Goal: Task Accomplishment & Management: Manage account settings

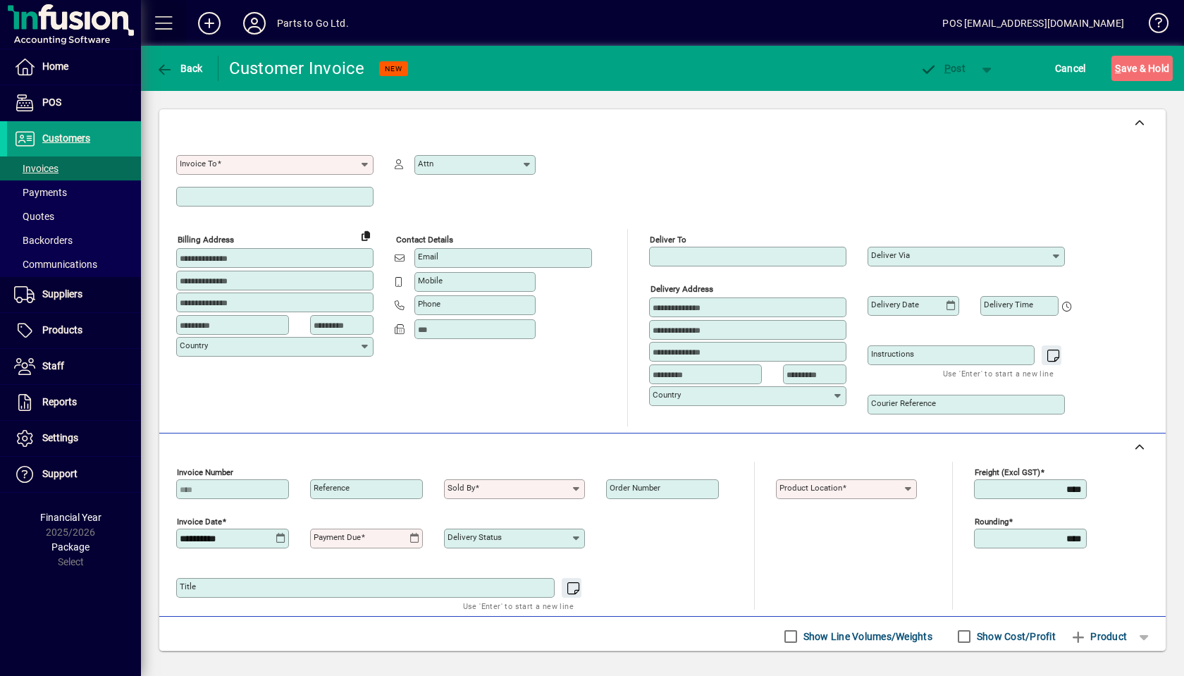
click at [169, 28] on span at bounding box center [164, 23] width 34 height 34
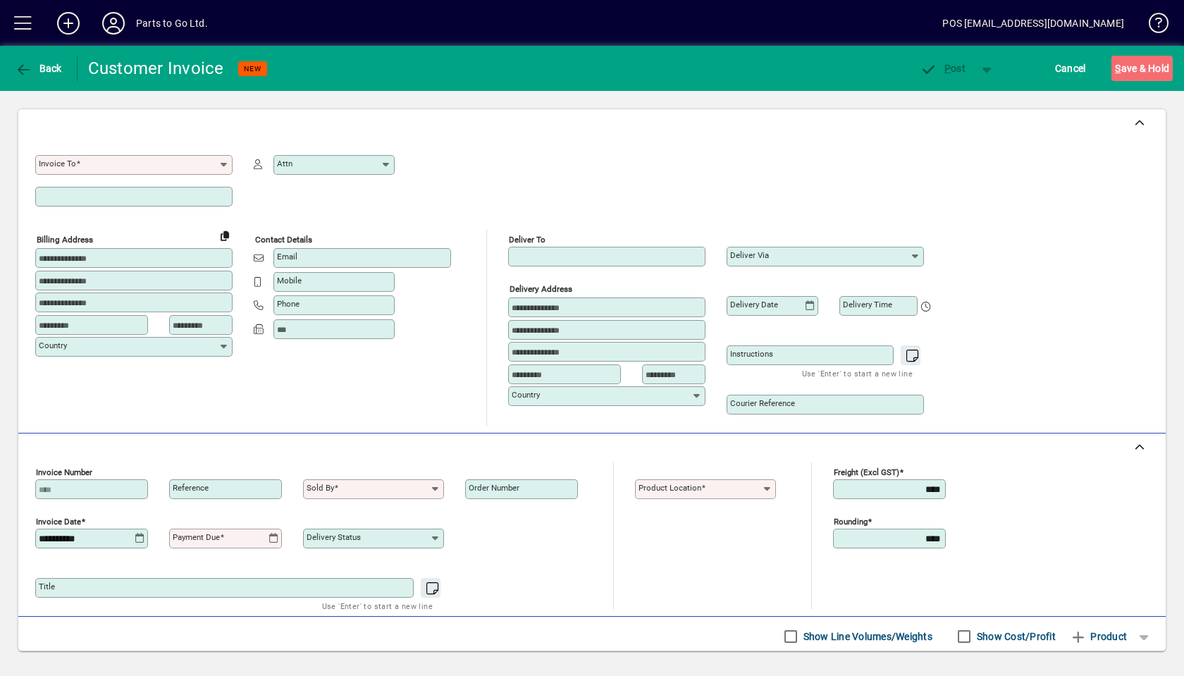
click at [20, 23] on span at bounding box center [23, 23] width 34 height 34
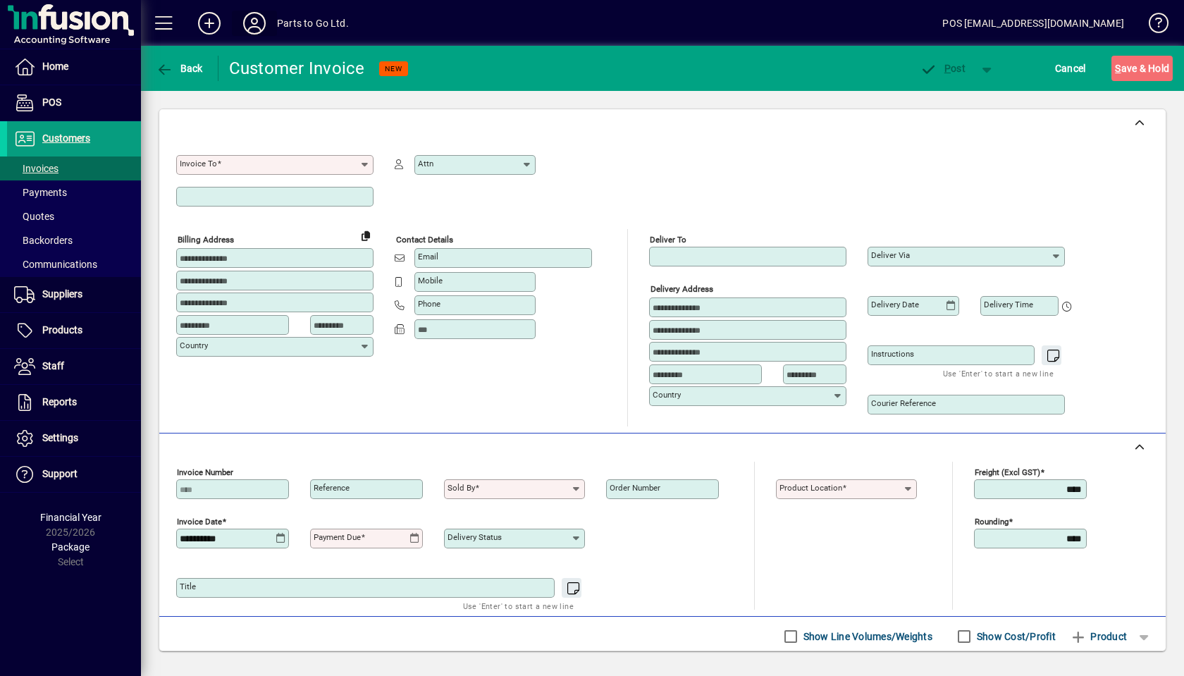
click at [256, 32] on icon at bounding box center [254, 23] width 28 height 23
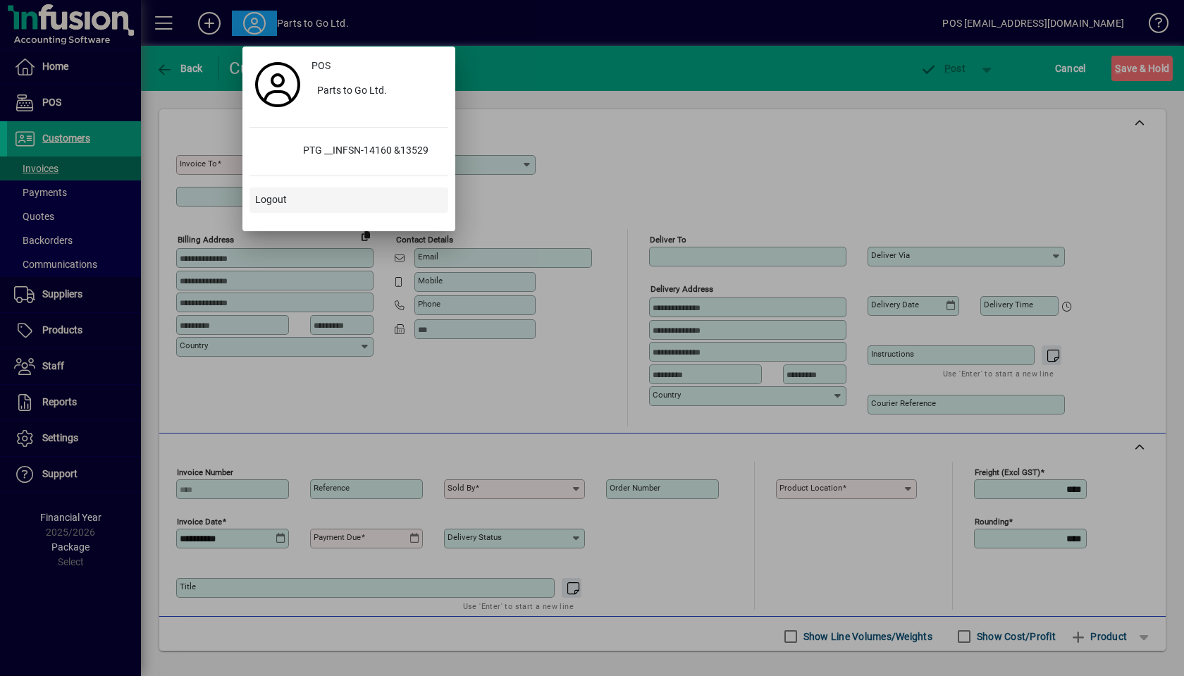
click at [288, 195] on span at bounding box center [348, 200] width 199 height 34
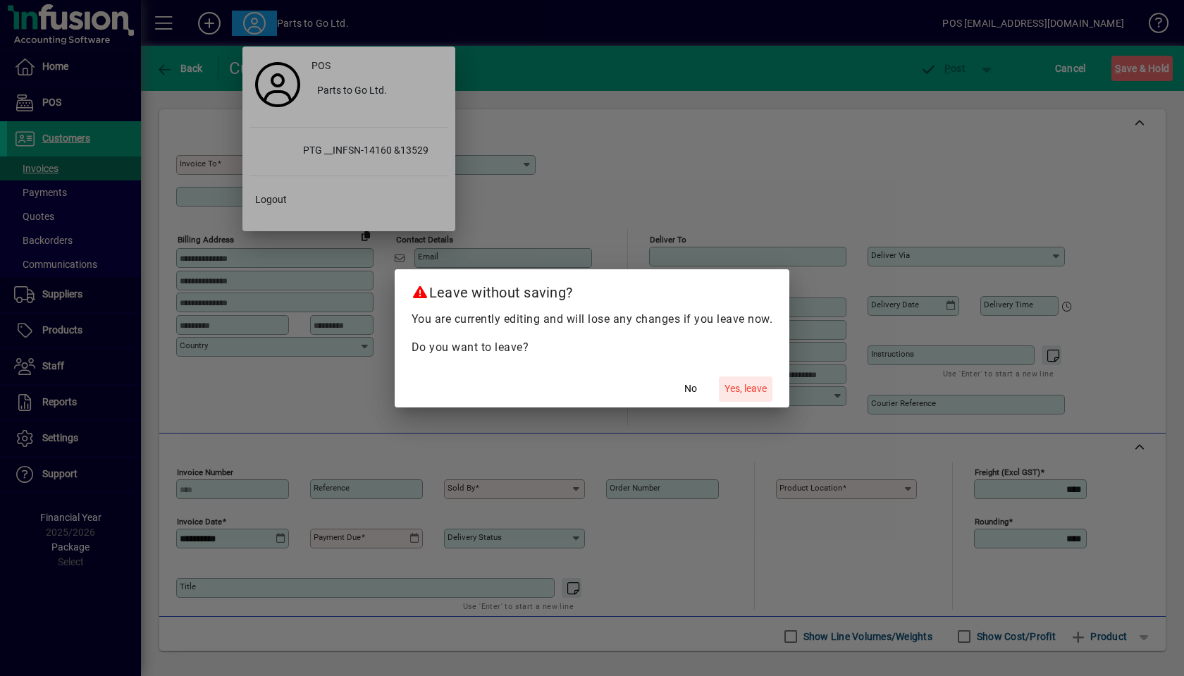
click at [719, 376] on button "Yes, leave" at bounding box center [746, 388] width 54 height 25
